Goal: Task Accomplishment & Management: Use online tool/utility

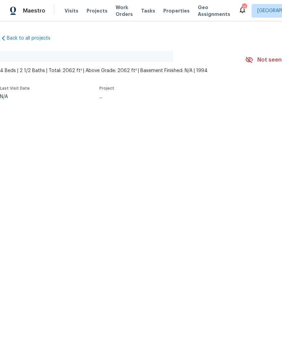
click at [60, 10] on div "Maestro Visits Projects Work Orders Tasks Properties Geo Assignments" at bounding box center [119, 11] width 238 height 14
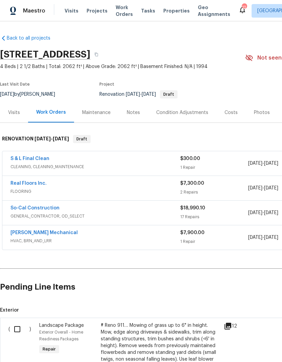
click at [70, 10] on span "Visits" at bounding box center [72, 10] width 14 height 7
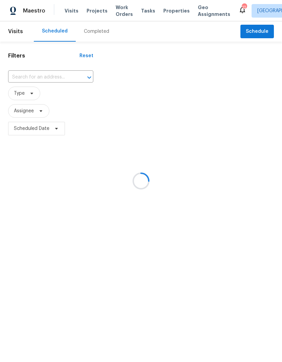
click at [262, 34] on div at bounding box center [141, 181] width 282 height 362
click at [259, 31] on div at bounding box center [141, 181] width 282 height 362
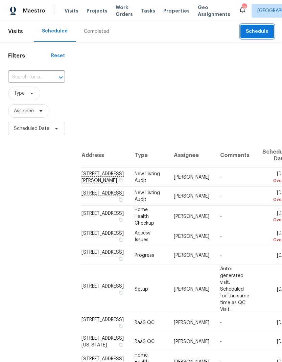
click at [259, 31] on span "Schedule" at bounding box center [257, 31] width 23 height 8
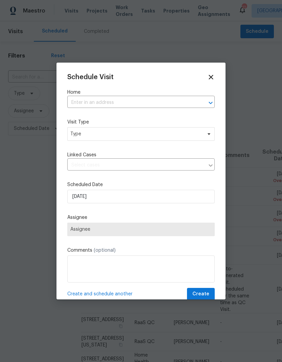
click at [164, 101] on input "text" at bounding box center [131, 102] width 128 height 10
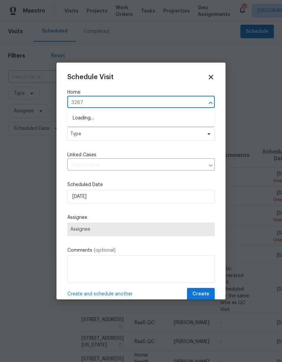
type input "32676"
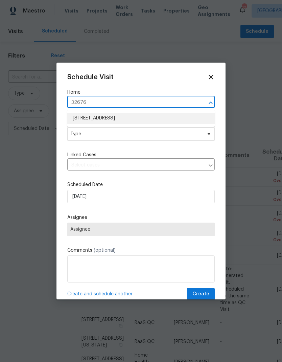
click at [88, 120] on li "[STREET_ADDRESS]" at bounding box center [140, 118] width 147 height 11
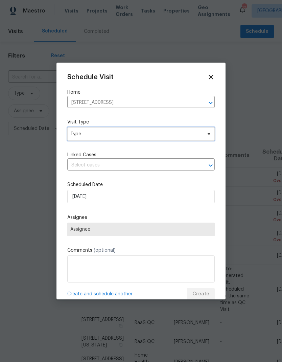
click at [84, 134] on span "Type" at bounding box center [135, 133] width 131 height 7
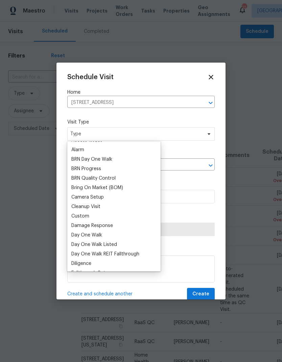
scroll to position [52, 0]
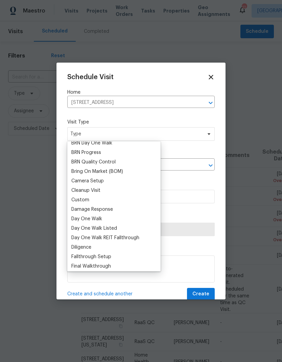
click at [79, 199] on div "Custom" at bounding box center [80, 199] width 18 height 7
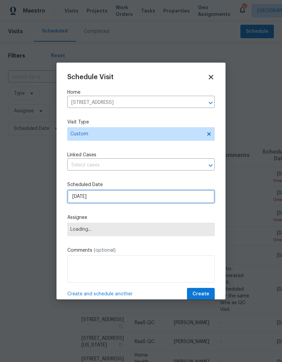
click at [93, 201] on input "[DATE]" at bounding box center [140, 197] width 147 height 14
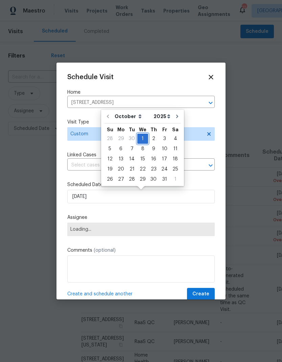
click at [142, 137] on div "1" at bounding box center [142, 138] width 11 height 9
click at [82, 230] on span "Loading..." at bounding box center [140, 228] width 141 height 5
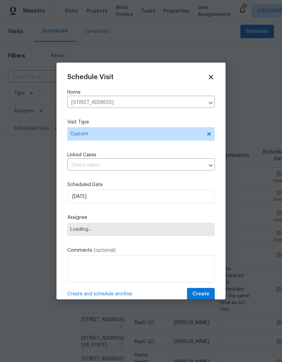
click at [81, 232] on span "Loading..." at bounding box center [140, 228] width 141 height 5
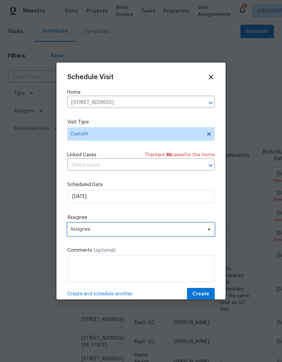
click at [87, 228] on span "Assignee" at bounding box center [136, 228] width 132 height 5
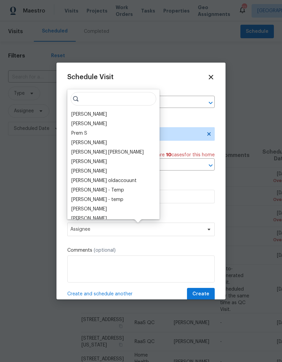
click at [83, 111] on div "[PERSON_NAME]" at bounding box center [88, 114] width 35 height 7
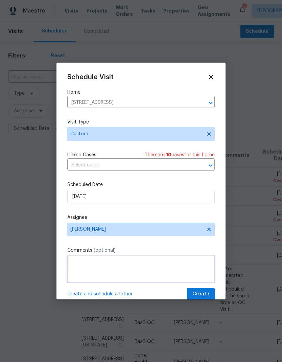
click at [85, 262] on textarea at bounding box center [140, 268] width 147 height 27
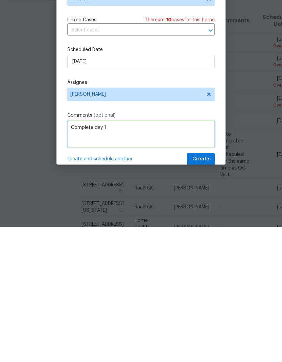
type textarea "Complete day 1"
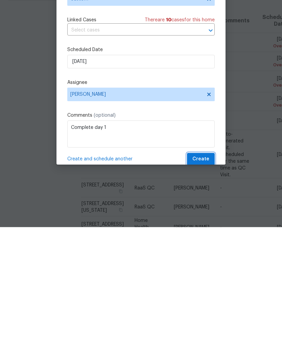
click at [204, 290] on span "Create" at bounding box center [200, 294] width 17 height 8
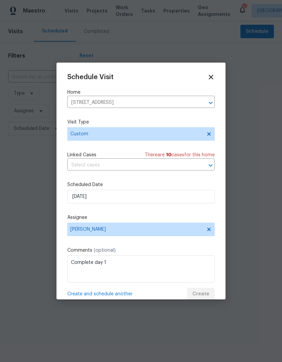
scroll to position [0, 0]
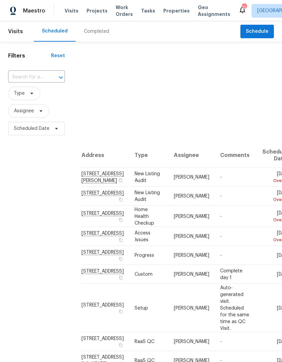
click at [92, 9] on span "Projects" at bounding box center [97, 10] width 21 height 7
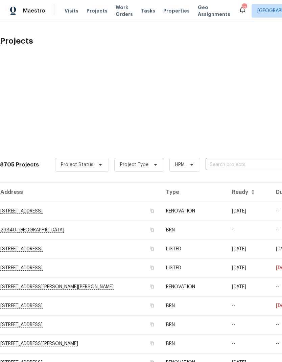
click at [239, 164] on input "text" at bounding box center [243, 165] width 77 height 10
type input "32676"
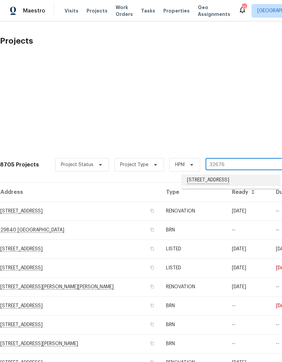
click at [236, 183] on li "[STREET_ADDRESS]" at bounding box center [230, 179] width 98 height 11
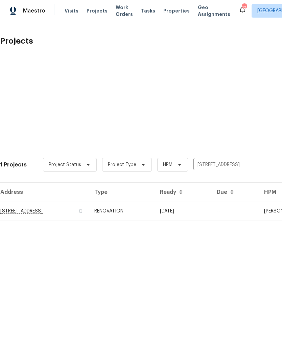
click at [211, 215] on td "[DATE]" at bounding box center [182, 210] width 57 height 19
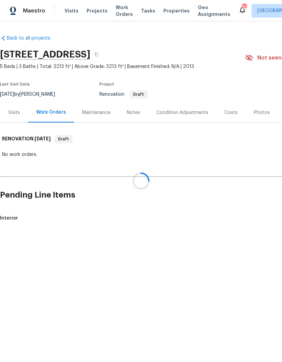
click at [184, 109] on div at bounding box center [141, 181] width 282 height 362
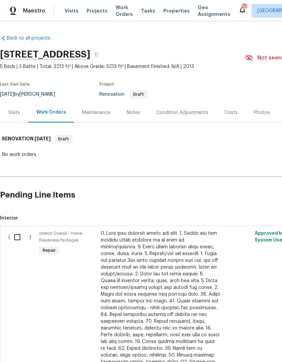
click at [181, 111] on div "Condition Adjustments" at bounding box center [182, 112] width 52 height 7
